Goal: Book appointment/travel/reservation

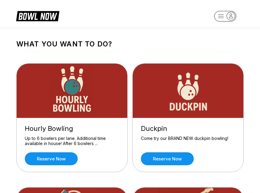
click at [85, 16] on header at bounding box center [130, 14] width 260 height 28
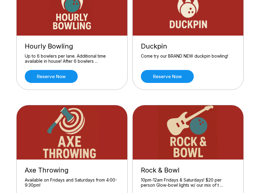
scroll to position [91, 0]
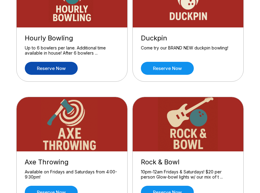
click at [59, 66] on link "Reserve now" at bounding box center [51, 68] width 53 height 13
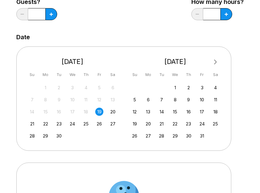
scroll to position [91, 0]
click at [45, 124] on div "22" at bounding box center [45, 124] width 8 height 8
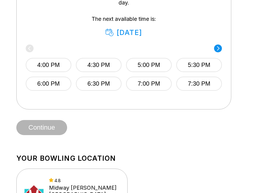
scroll to position [332, 0]
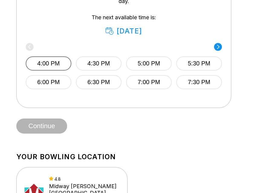
click at [58, 65] on button "4:00 PM" at bounding box center [49, 63] width 46 height 14
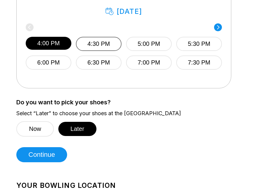
scroll to position [392, 0]
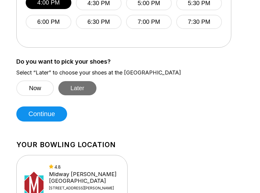
click at [74, 87] on button "Later" at bounding box center [77, 88] width 38 height 14
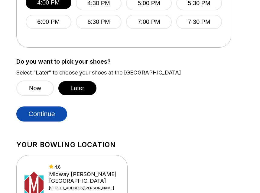
click at [50, 118] on button "Continue" at bounding box center [41, 114] width 51 height 15
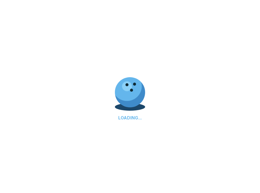
select select "**"
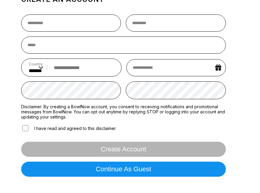
scroll to position [151, 0]
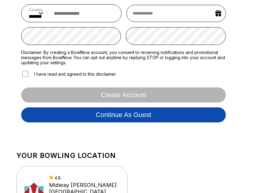
click at [101, 116] on button "Continue as guest" at bounding box center [123, 114] width 204 height 15
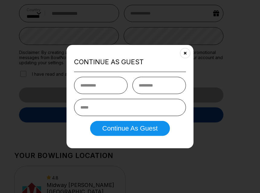
scroll to position [111, 0]
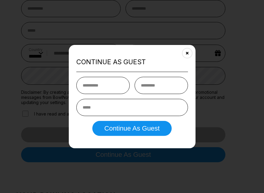
click at [130, 137] on div "Continue as Guest Continue as Guest" at bounding box center [132, 97] width 127 height 104
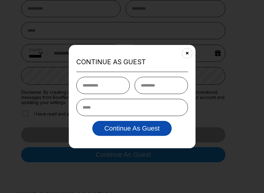
click at [134, 129] on button "Continue as Guest" at bounding box center [131, 128] width 79 height 15
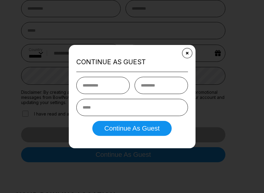
click at [189, 50] on button "Close" at bounding box center [187, 53] width 15 height 15
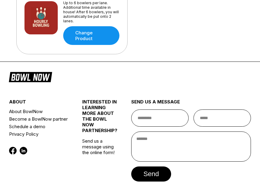
scroll to position [435, 0]
